Goal: Use online tool/utility: Utilize a website feature to perform a specific function

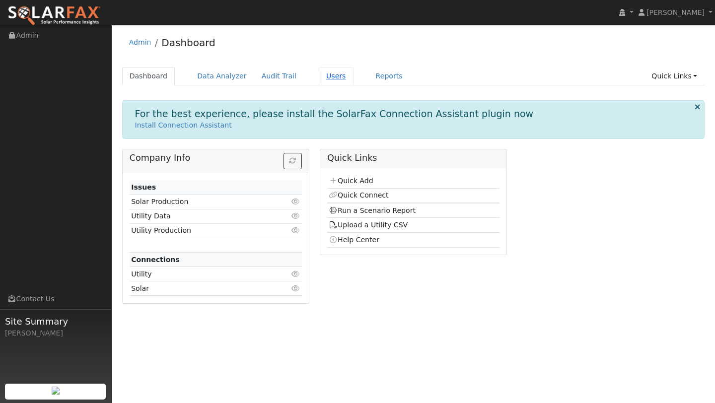
click at [329, 71] on link "Users" at bounding box center [336, 76] width 35 height 18
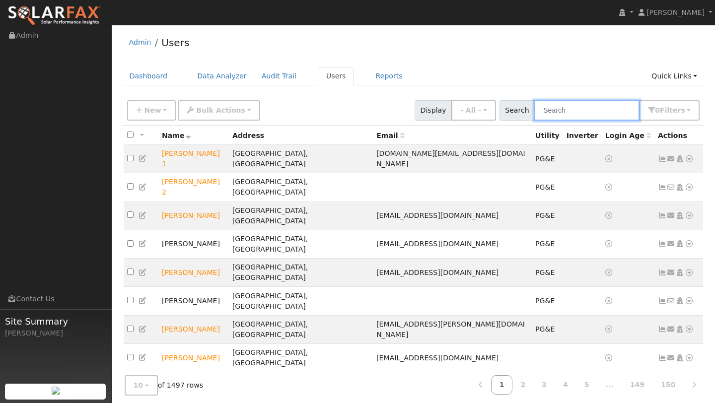
click at [577, 109] on input "text" at bounding box center [586, 110] width 105 height 20
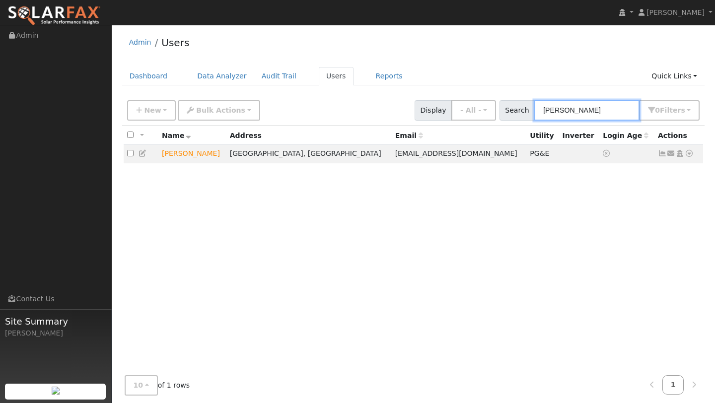
type input "[PERSON_NAME]"
click at [689, 156] on icon at bounding box center [689, 153] width 9 height 7
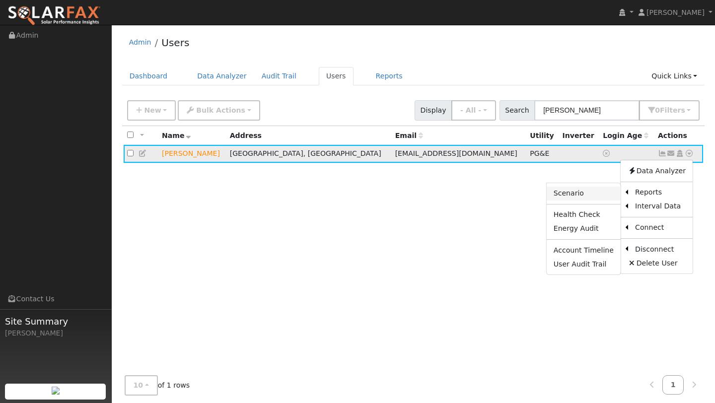
click at [598, 195] on link "Scenario" at bounding box center [584, 194] width 74 height 14
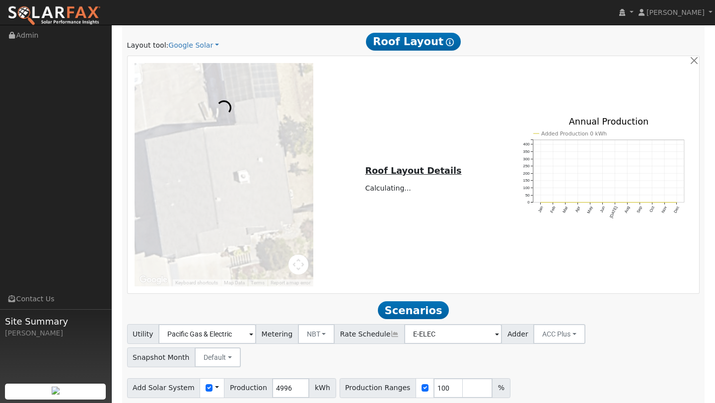
scroll to position [527, 0]
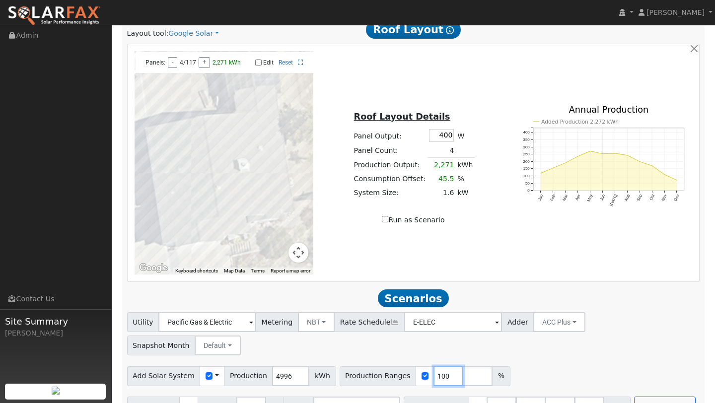
click at [439, 366] on input "100" at bounding box center [448, 376] width 30 height 20
type input "130"
click at [571, 362] on div "Add Solar System Use CSV Data Production 4996 kWh Production Ranges 130 %" at bounding box center [413, 373] width 576 height 23
click at [634, 397] on button "Run Scenarios" at bounding box center [664, 407] width 61 height 20
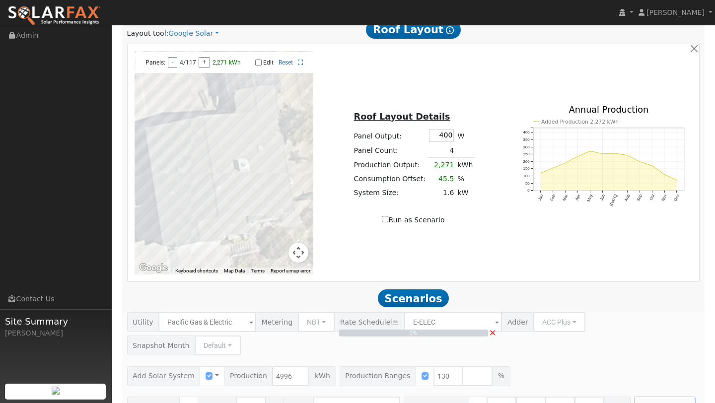
click at [294, 247] on button "Map camera controls" at bounding box center [298, 253] width 20 height 20
click at [272, 253] on button "Zoom out" at bounding box center [274, 253] width 20 height 20
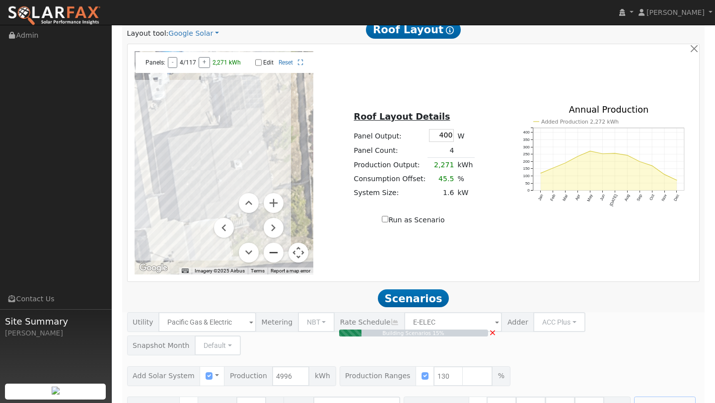
click at [272, 253] on button "Zoom out" at bounding box center [274, 253] width 20 height 20
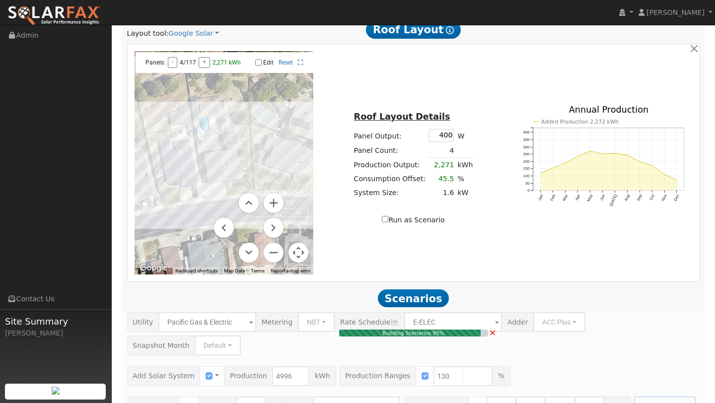
type input "4.3"
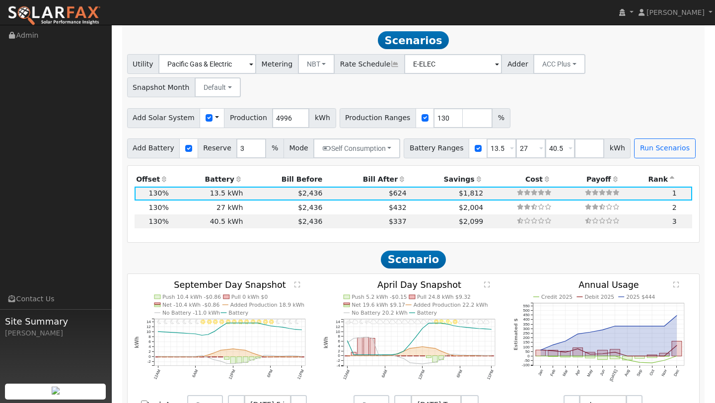
scroll to position [787, 0]
